Goal: Communication & Community: Answer question/provide support

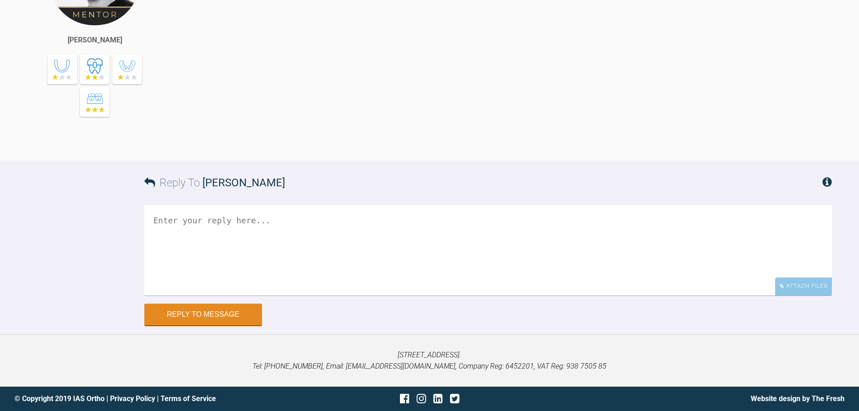
scroll to position [6512, 0]
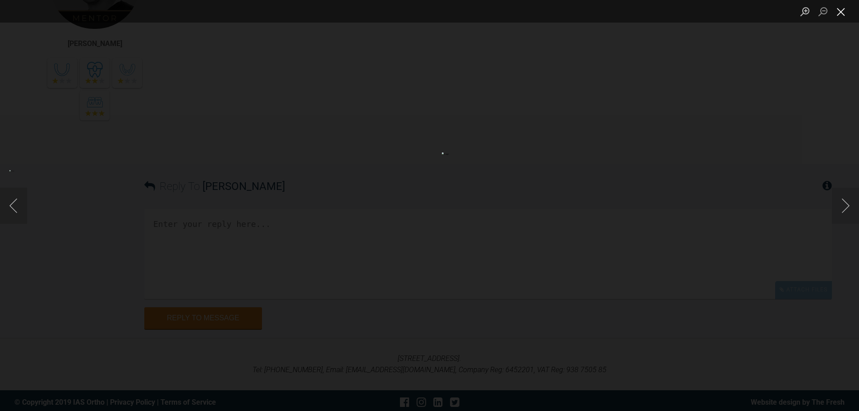
click at [841, 14] on button "Close lightbox" at bounding box center [841, 12] width 18 height 16
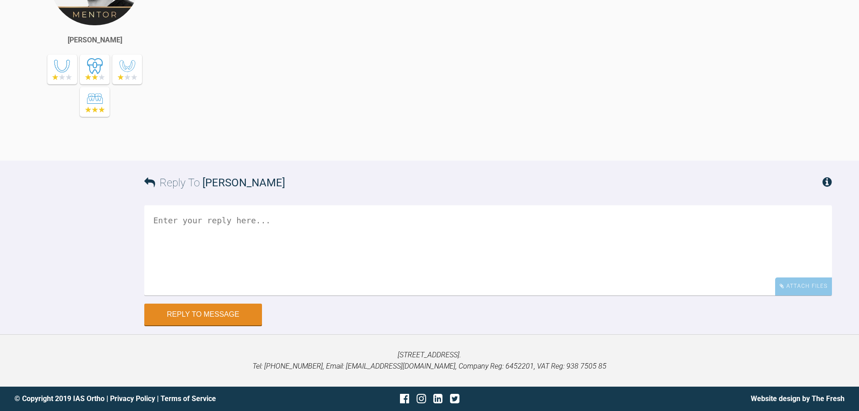
scroll to position [6918, 0]
click at [800, 295] on div "Attach Files" at bounding box center [803, 286] width 57 height 18
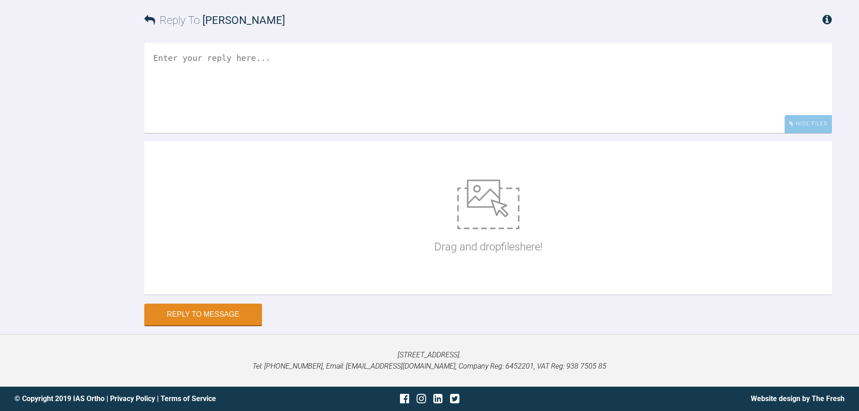
scroll to position [7126, 0]
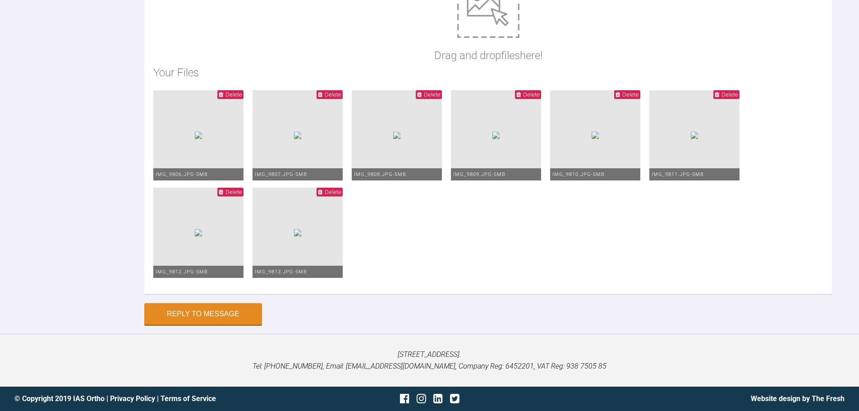
type textarea "Hi [PERSON_NAME], Contining same mechanics as before here - spaces closing slow…"
click at [216, 322] on button "Reply to Message" at bounding box center [203, 315] width 118 height 22
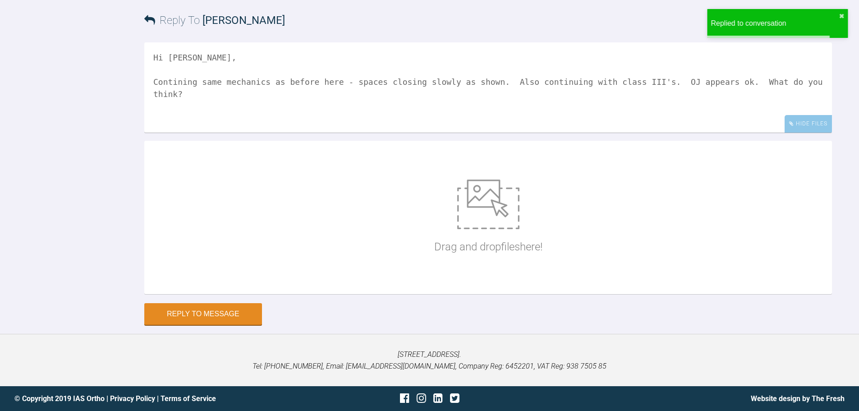
scroll to position [7264, 0]
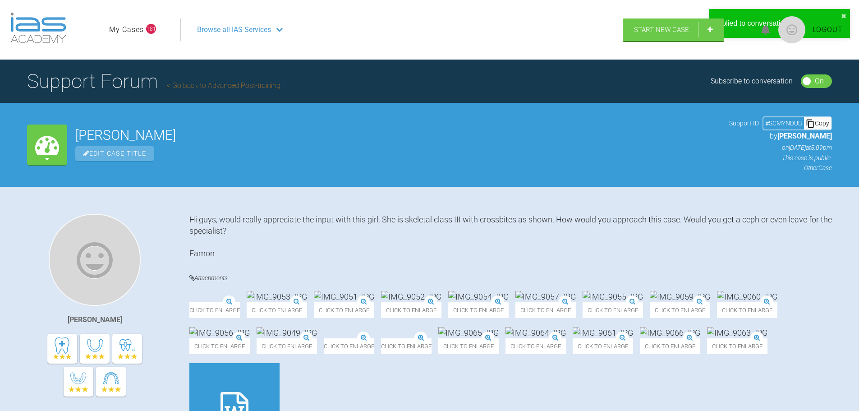
scroll to position [5890, 0]
